Goal: Information Seeking & Learning: Learn about a topic

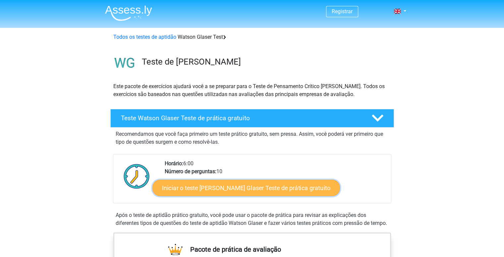
click at [252, 190] on font "Iniciar o teste Watson Glaser Teste de prática gratuito" at bounding box center [246, 187] width 168 height 7
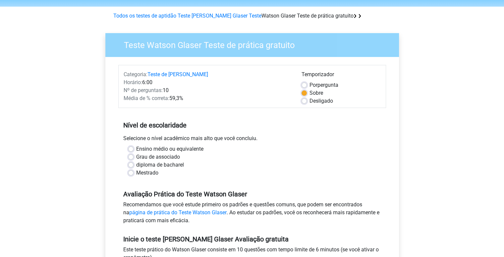
scroll to position [33, 0]
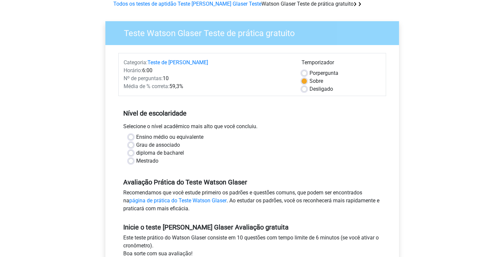
click at [136, 137] on label "Ensino médio ou equivalente" at bounding box center [169, 137] width 67 height 8
click at [130, 137] on input "Ensino médio ou equivalente" at bounding box center [130, 136] width 5 height 7
radio input "true"
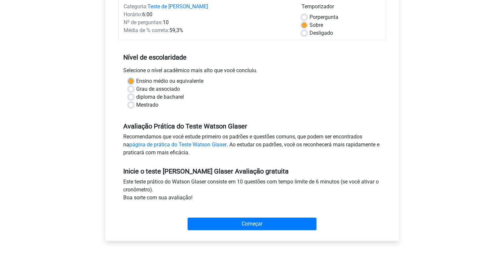
scroll to position [99, 0]
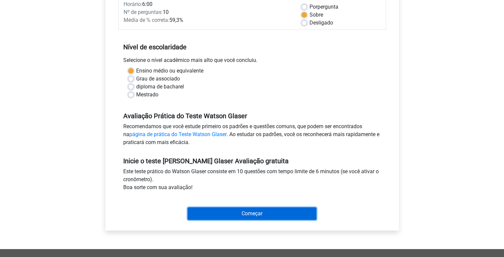
click at [261, 215] on input "Começar" at bounding box center [252, 213] width 129 height 13
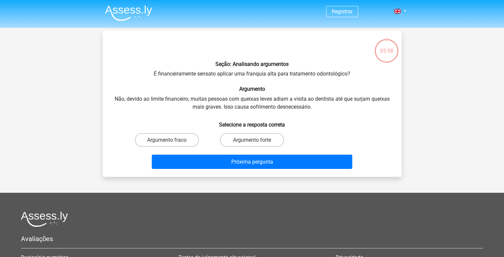
click at [441, 142] on div "Registrar Nederlands Inglês" at bounding box center [252, 184] width 504 height 368
